Goal: Task Accomplishment & Management: Manage account settings

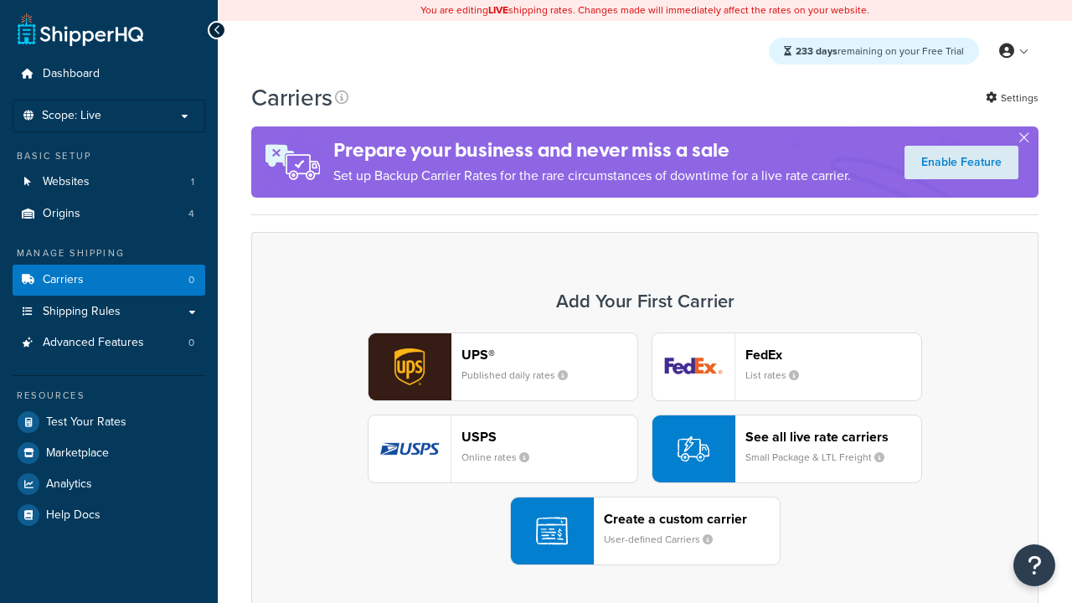
click at [645, 449] on div "UPS® Published daily rates FedEx List rates USPS Online rates See all live rate…" at bounding box center [645, 448] width 752 height 233
click at [645, 531] on div "Create a custom carrier User-defined Carriers" at bounding box center [692, 531] width 176 height 40
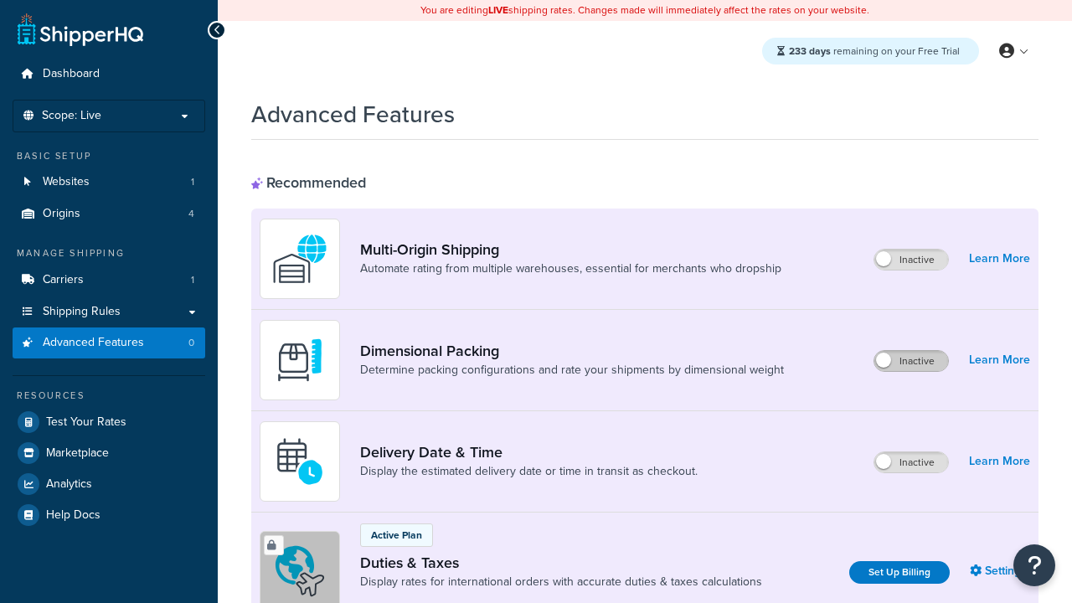
click at [911, 351] on label "Inactive" at bounding box center [911, 361] width 74 height 20
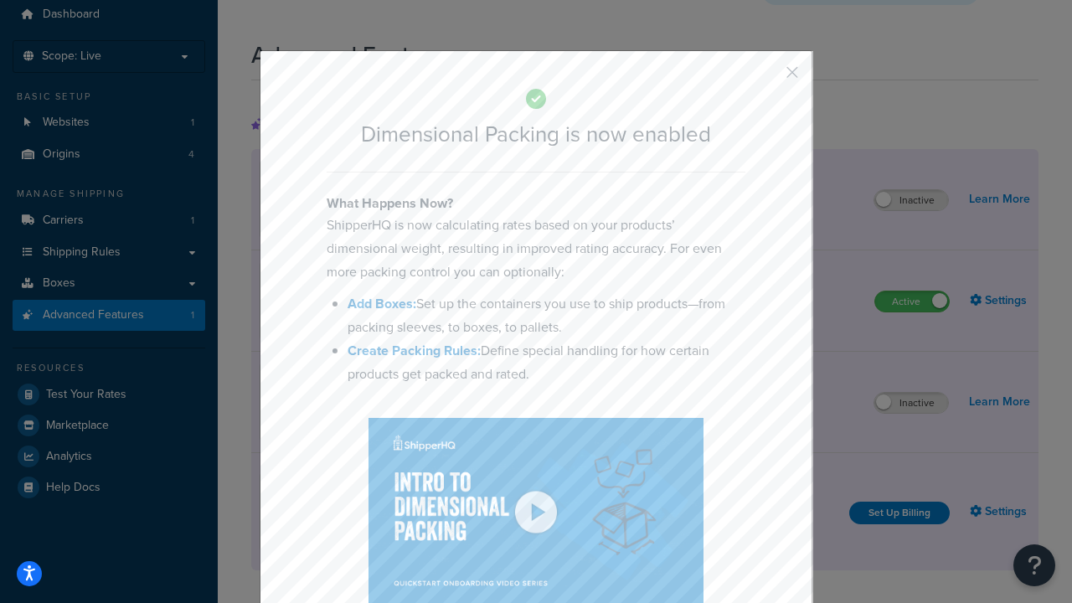
click at [767, 76] on button "button" at bounding box center [767, 78] width 4 height 4
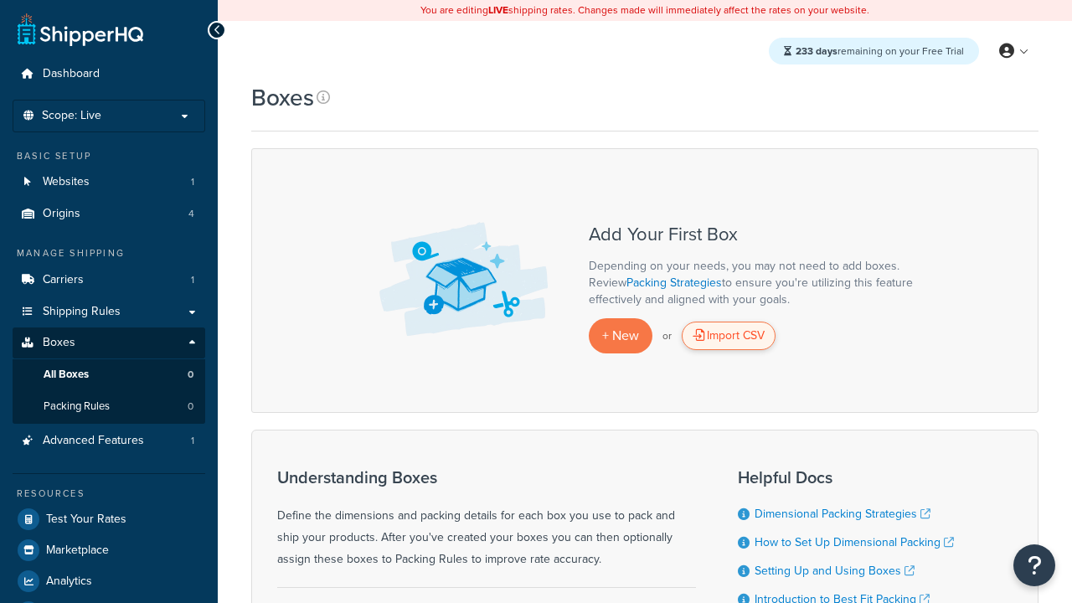
click at [729, 336] on div "Import CSV" at bounding box center [729, 336] width 94 height 28
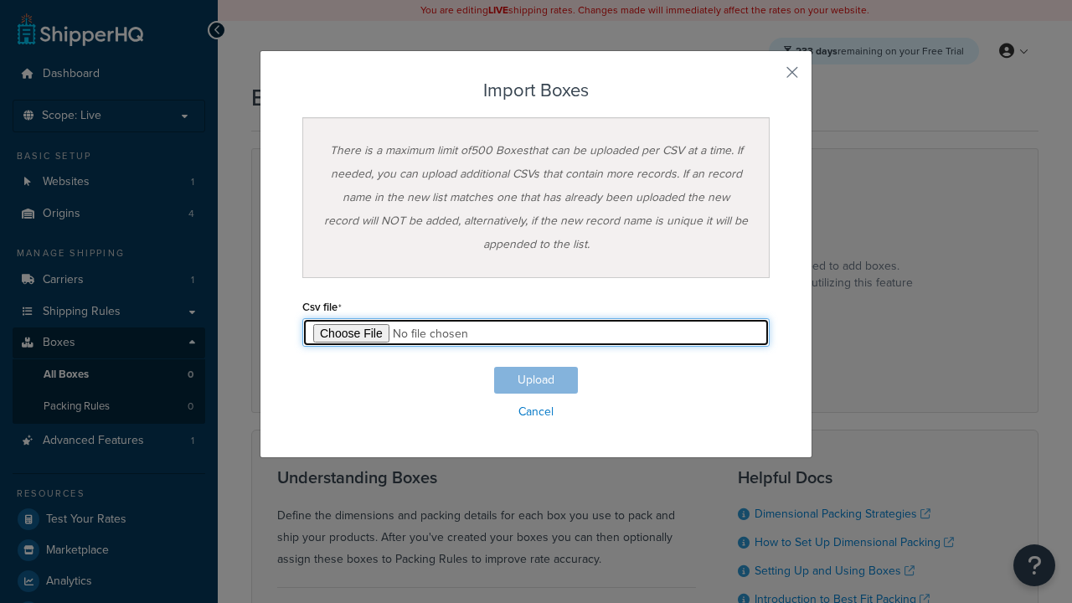
click at [536, 332] on input "file" at bounding box center [535, 332] width 467 height 28
type input "C:\fakepath\importBoxesFailure.csv"
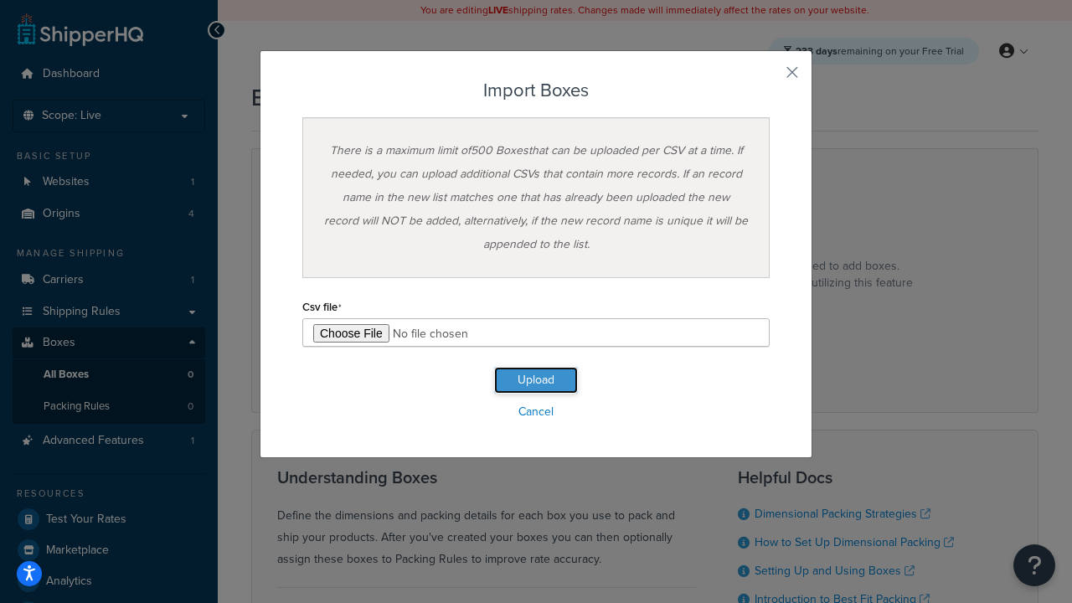
click at [536, 380] on button "Upload" at bounding box center [536, 380] width 84 height 27
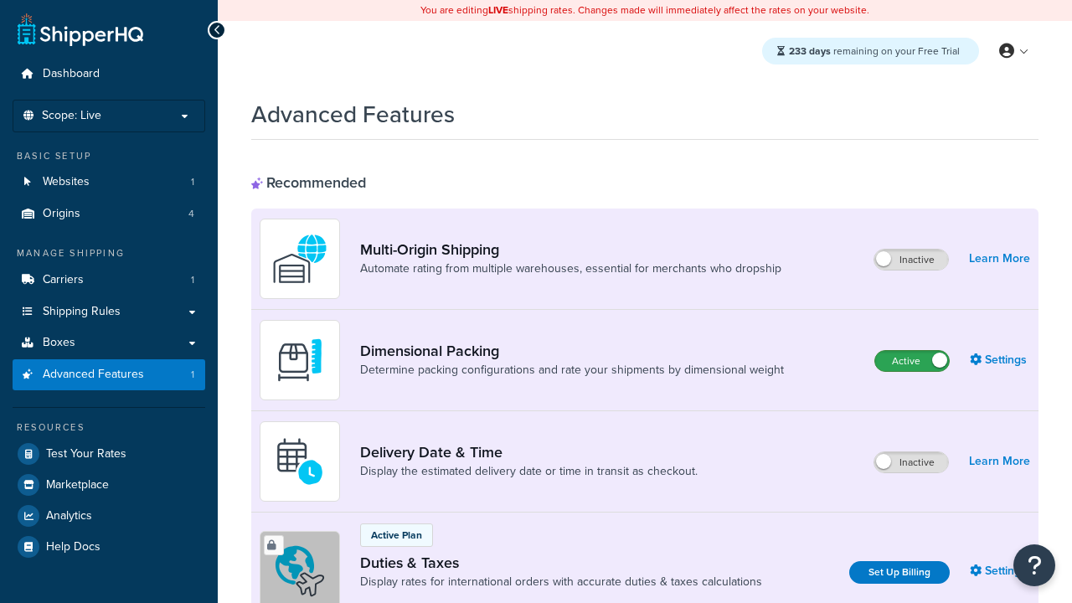
click at [912, 361] on label "Active" at bounding box center [912, 361] width 74 height 20
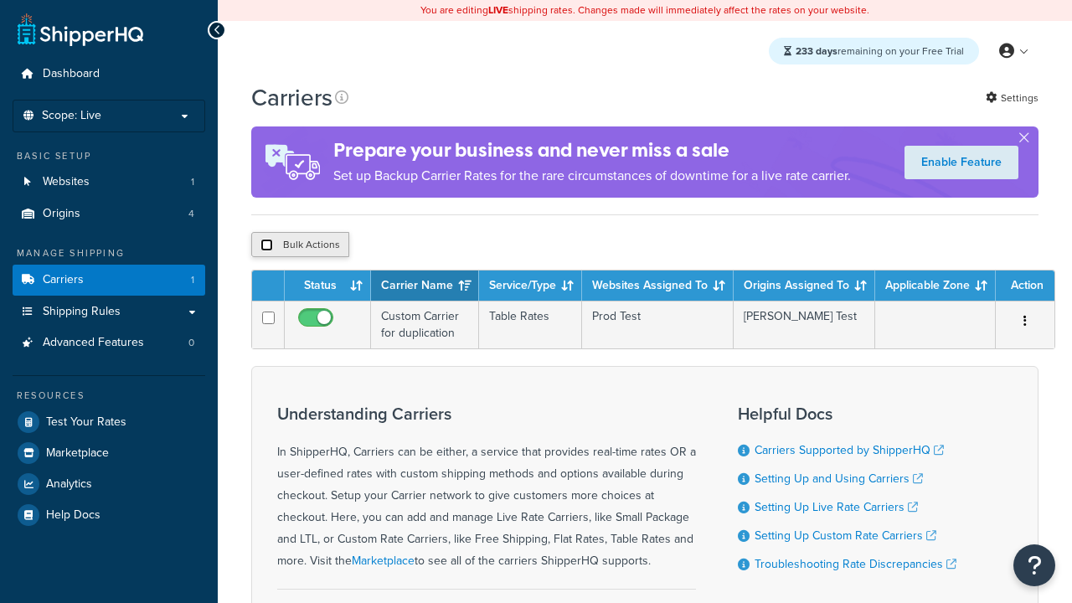
click at [266, 245] on input "checkbox" at bounding box center [266, 245] width 13 height 13
checkbox input "true"
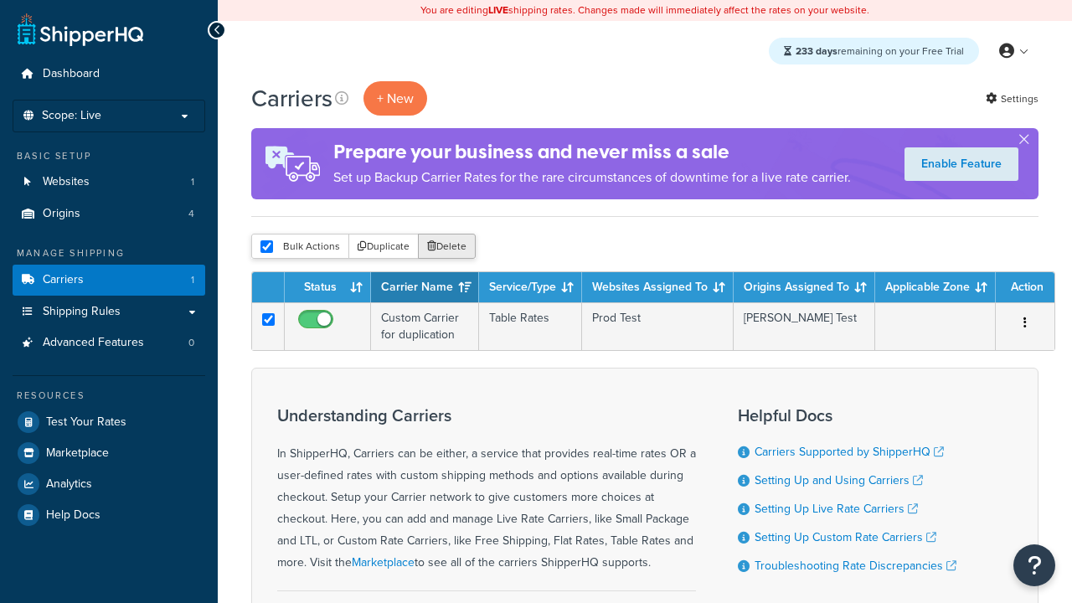
click at [451, 247] on button "Delete" at bounding box center [447, 246] width 58 height 25
